Goal: Use online tool/utility: Utilize a website feature to perform a specific function

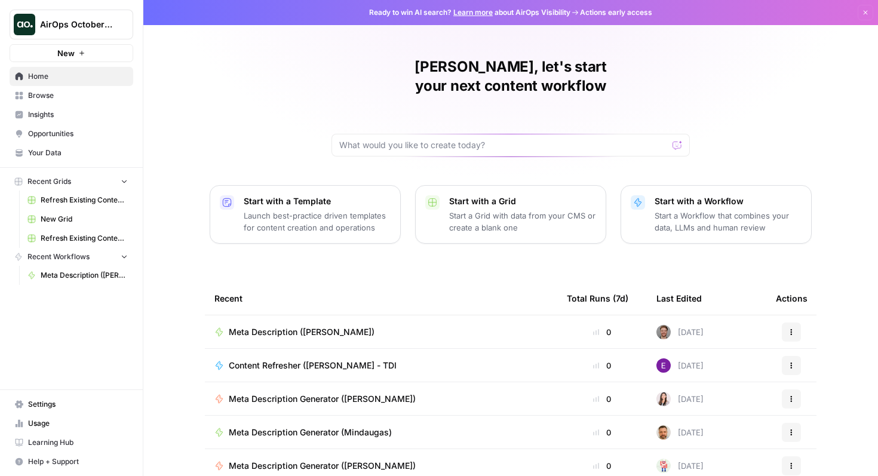
click at [76, 23] on span "AirOps October Cohort" at bounding box center [76, 25] width 72 height 12
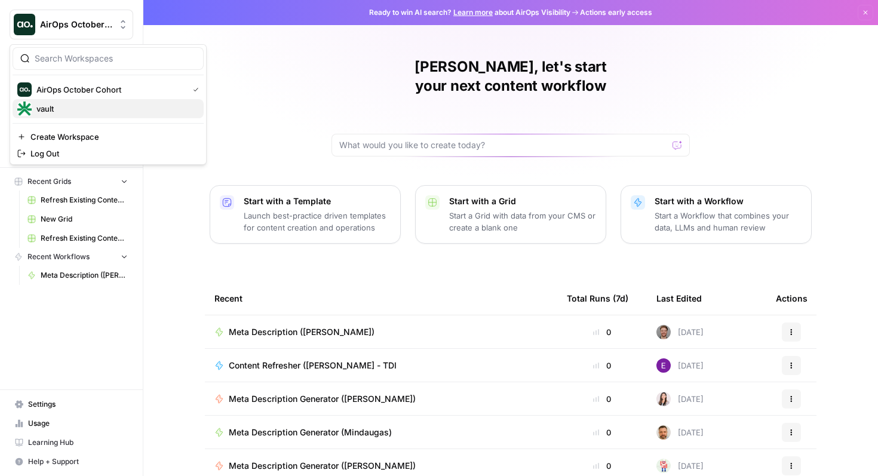
click at [81, 112] on span "vault" at bounding box center [115, 109] width 158 height 12
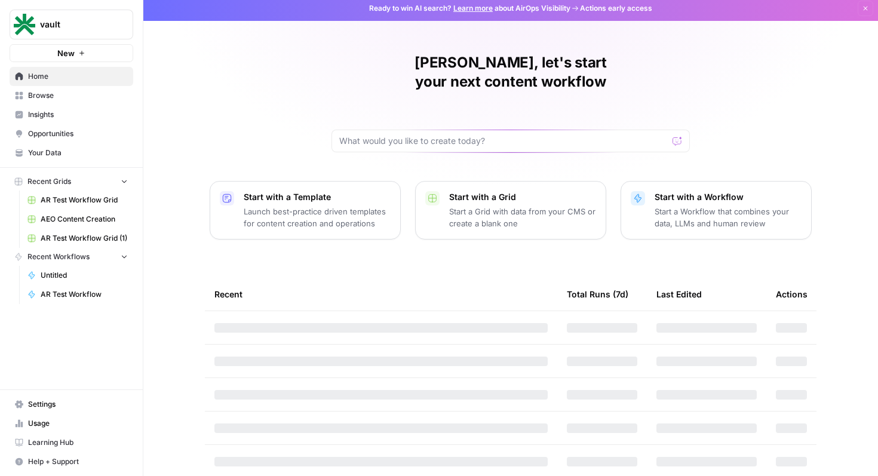
scroll to position [7, 0]
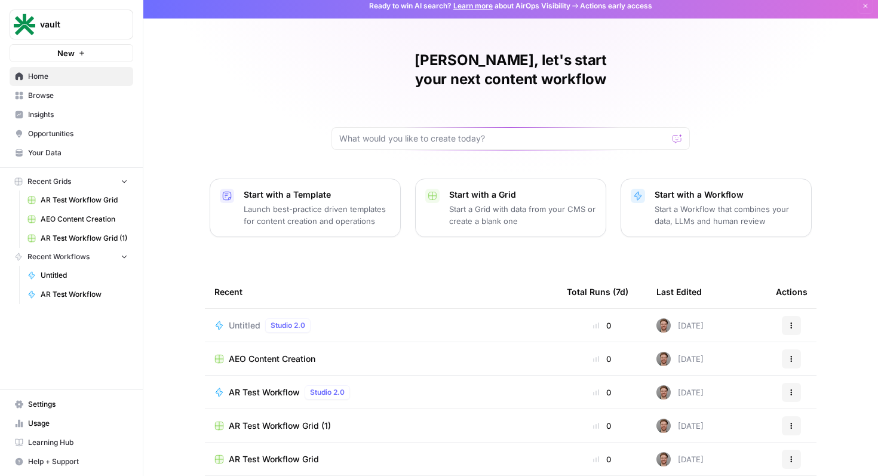
click at [363, 318] on div "Untitled Studio 2.0" at bounding box center [380, 325] width 333 height 14
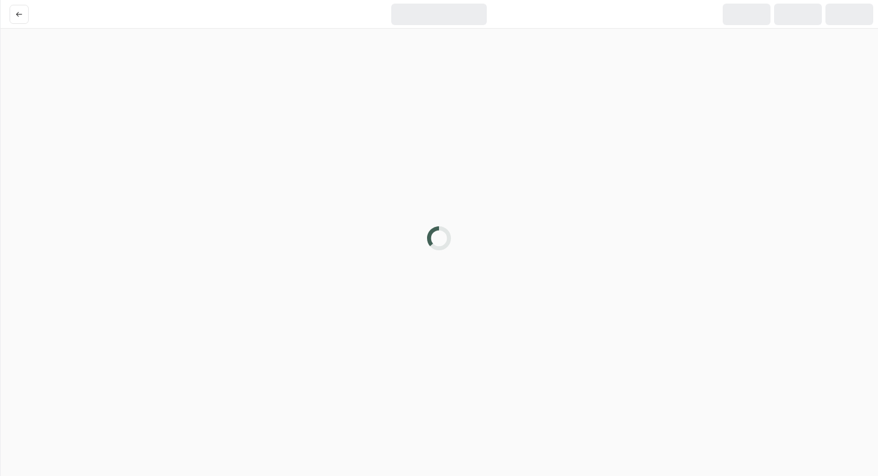
click at [363, 305] on div at bounding box center [439, 238] width 878 height 476
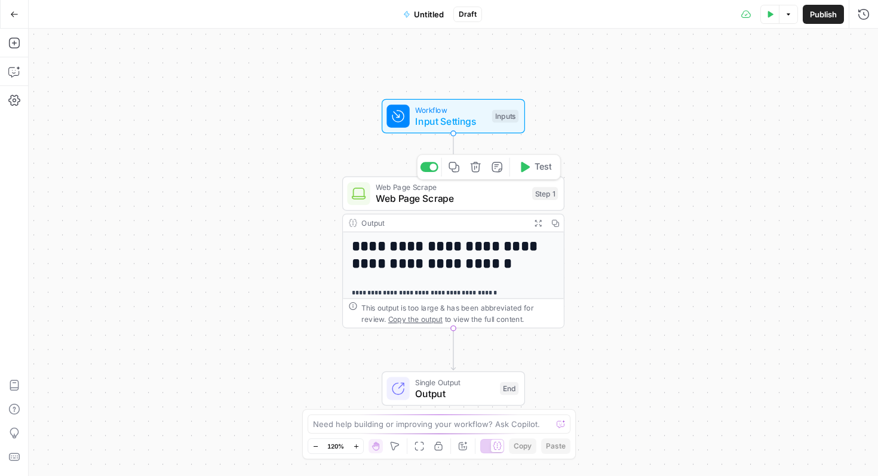
click at [452, 195] on span "Web Page Scrape" at bounding box center [451, 199] width 151 height 14
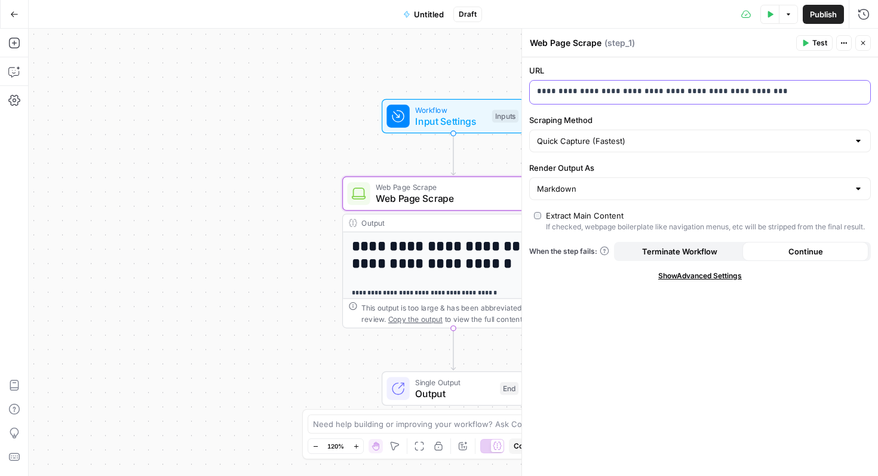
click at [647, 89] on p "**********" at bounding box center [700, 91] width 326 height 12
click at [812, 41] on span "Test" at bounding box center [819, 43] width 15 height 11
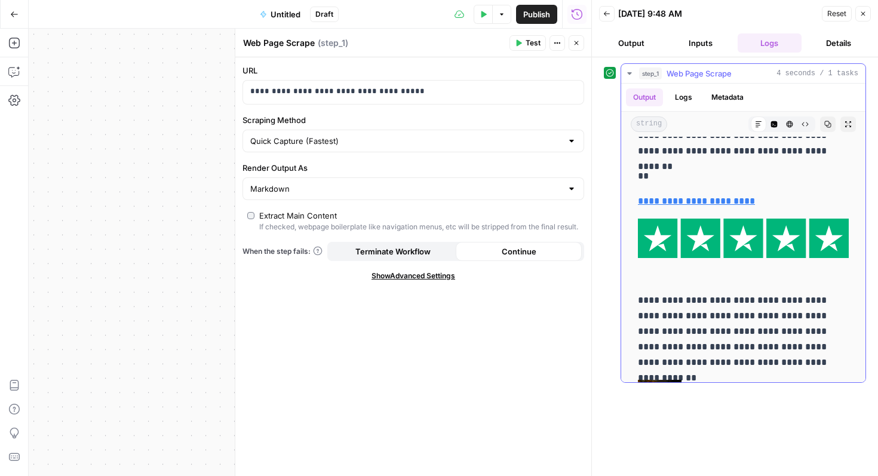
scroll to position [8575, 0]
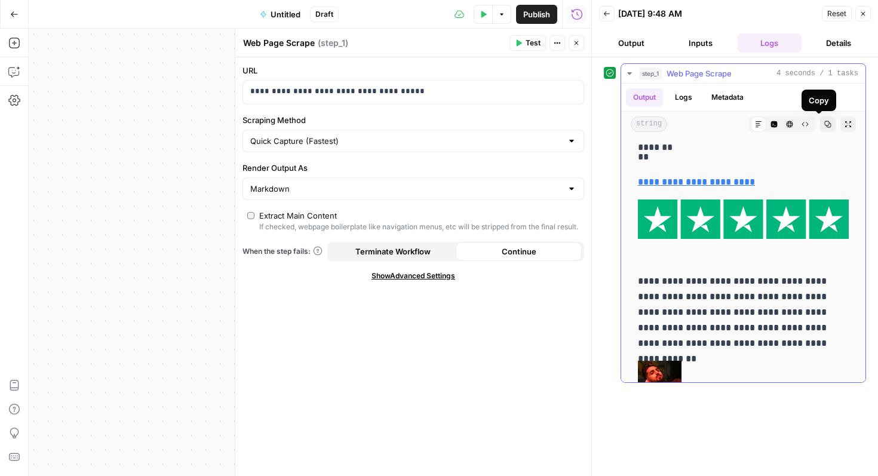
click at [820, 128] on button "Copy" at bounding box center [828, 124] width 16 height 16
click at [824, 125] on icon "button" at bounding box center [827, 124] width 7 height 7
